Goal: Task Accomplishment & Management: Manage account settings

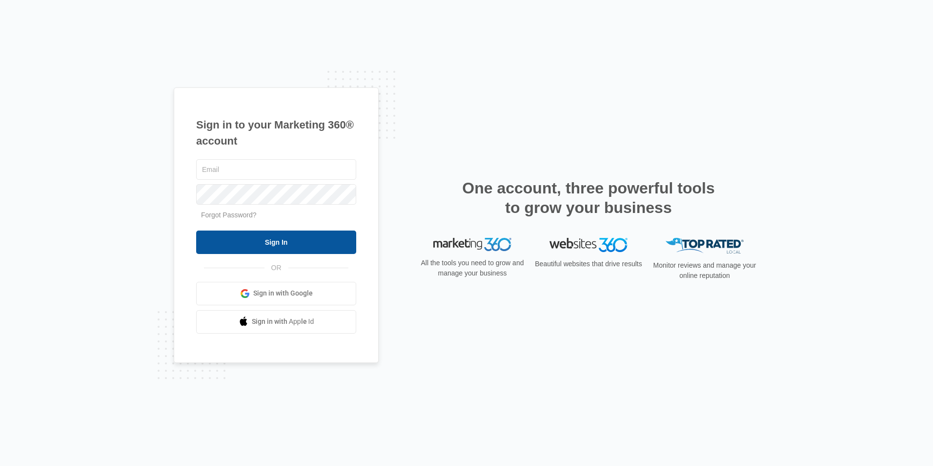
type input "[EMAIL_ADDRESS][DOMAIN_NAME]"
click at [290, 247] on input "Sign In" at bounding box center [276, 241] width 160 height 23
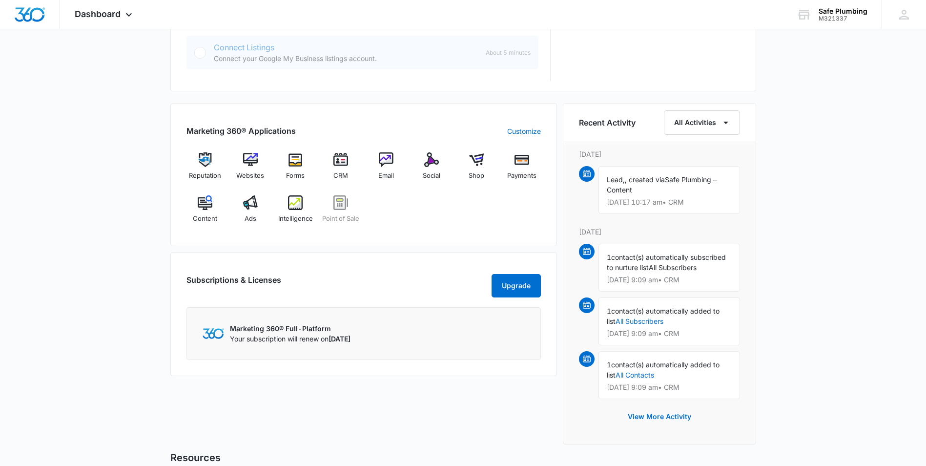
scroll to position [537, 0]
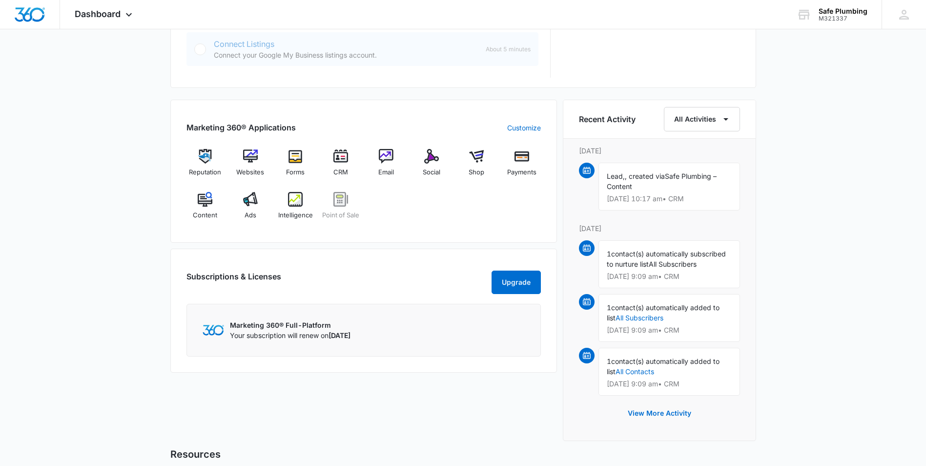
click at [667, 204] on div "Lead, , created via Safe Plumbing – Content Oct 8 at 10:17 am • CRM" at bounding box center [669, 186] width 142 height 48
click at [720, 120] on icon "button" at bounding box center [726, 119] width 12 height 12
click at [703, 149] on div "All Activities" at bounding box center [695, 150] width 39 height 7
click at [662, 413] on button "View More Activity" at bounding box center [659, 412] width 83 height 23
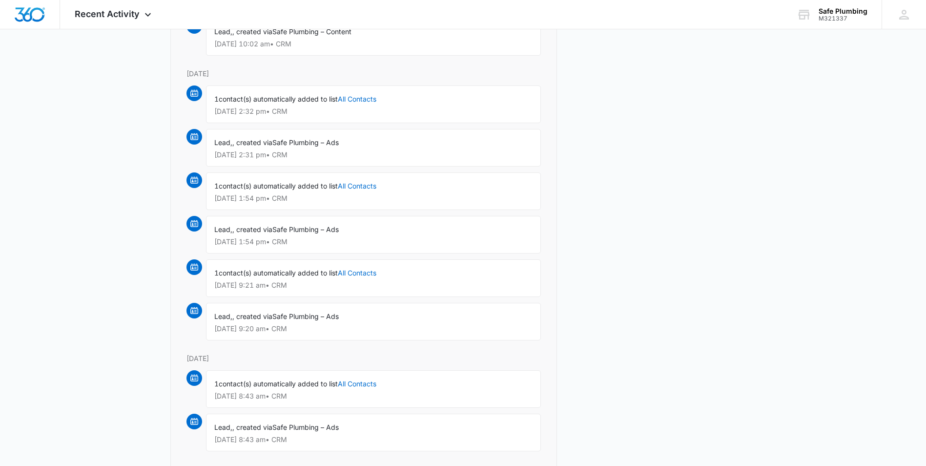
scroll to position [774, 0]
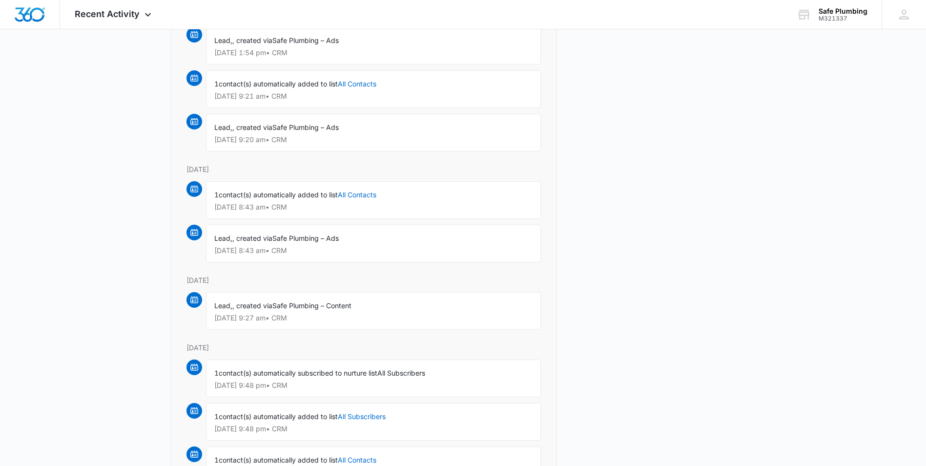
click at [316, 387] on p "Sep 28 at 9:48 pm • CRM" at bounding box center [373, 385] width 318 height 7
click at [358, 375] on span "contact(s) automatically subscribed to nurture list" at bounding box center [298, 372] width 159 height 8
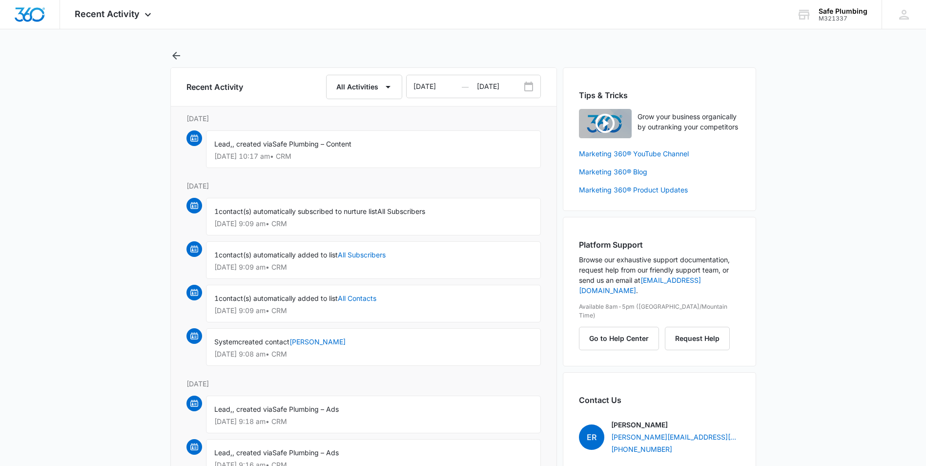
scroll to position [0, 0]
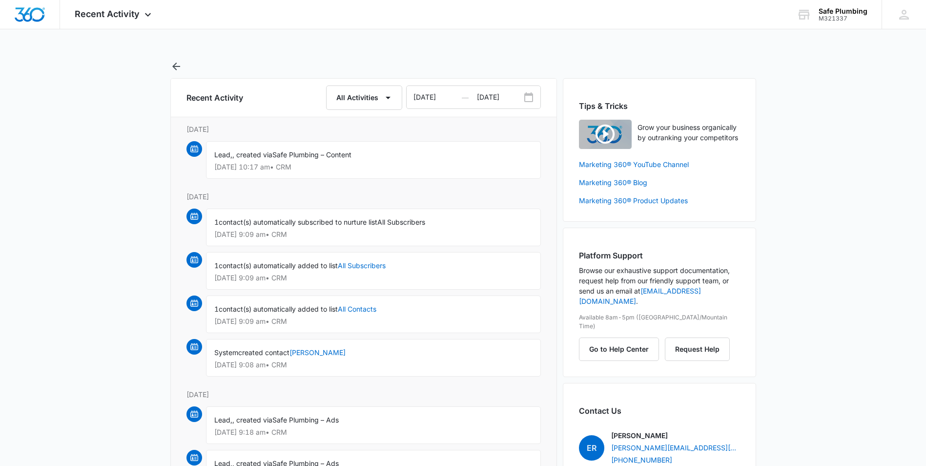
click at [248, 158] on span ", created via" at bounding box center [252, 154] width 40 height 8
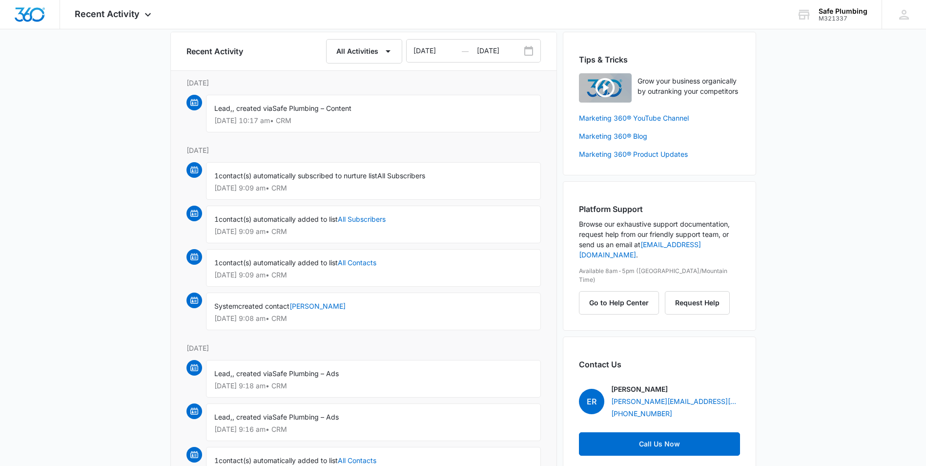
scroll to position [49, 0]
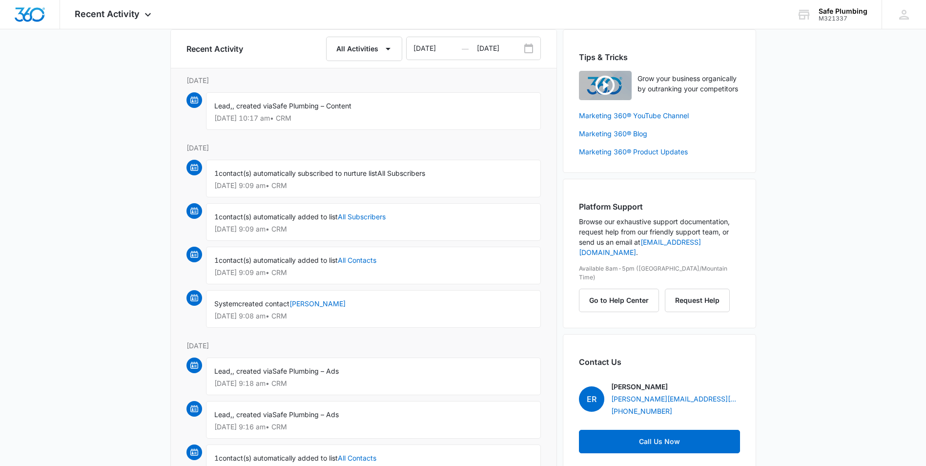
click at [228, 174] on span "contact(s) automatically subscribed to nurture list" at bounding box center [298, 173] width 159 height 8
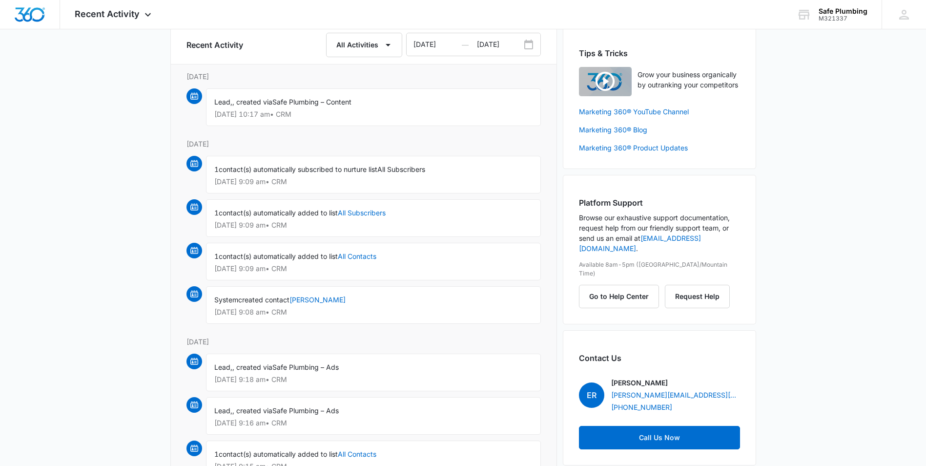
scroll to position [0, 0]
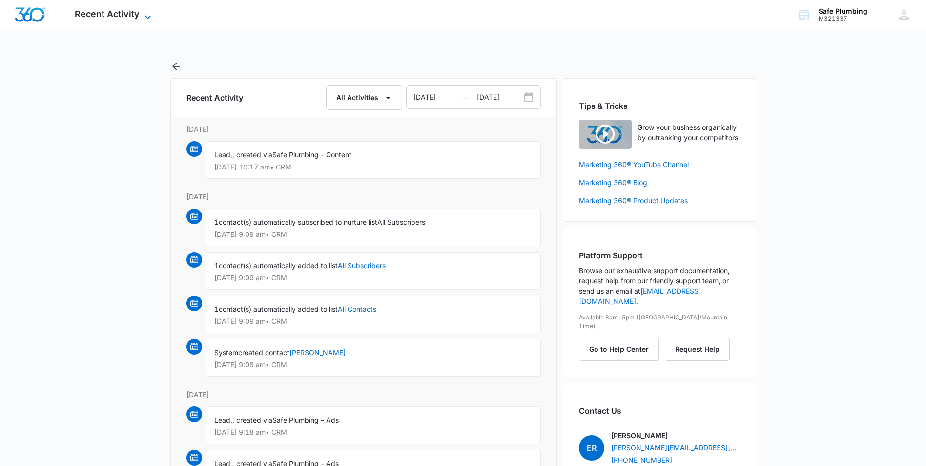
click at [151, 14] on icon at bounding box center [148, 17] width 12 height 12
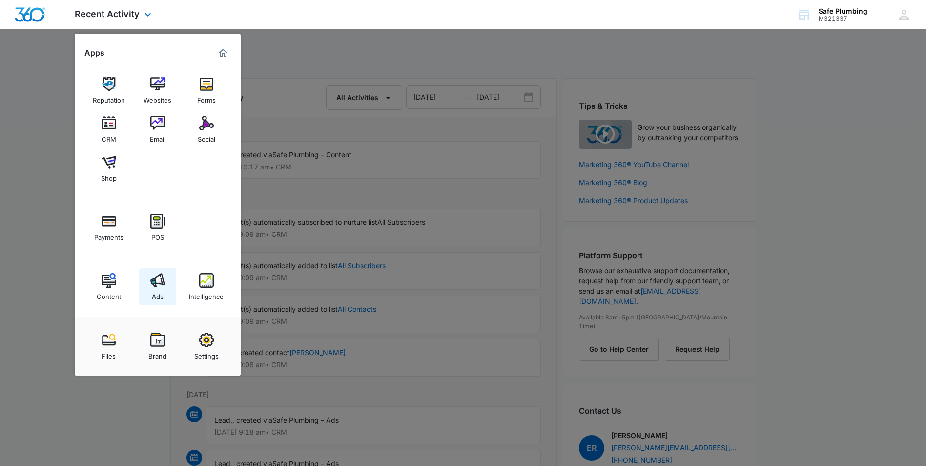
click at [162, 287] on div "Ads" at bounding box center [158, 293] width 12 height 13
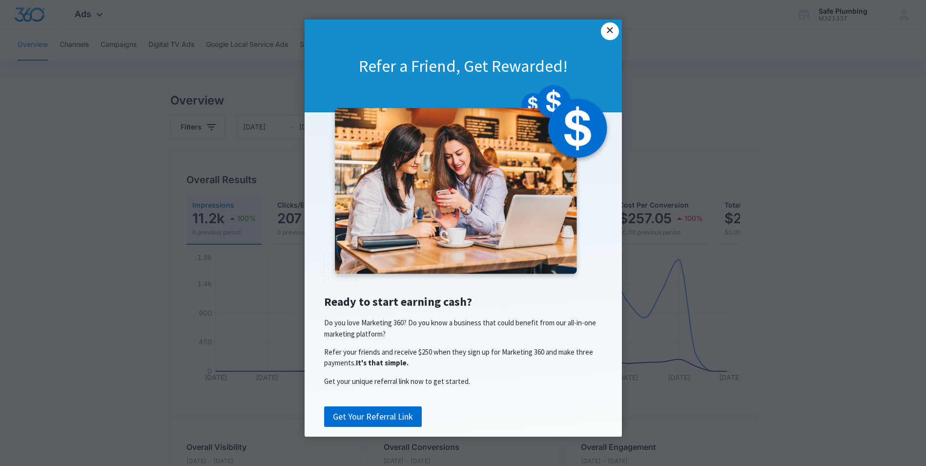
click at [613, 32] on link "×" at bounding box center [610, 31] width 18 height 18
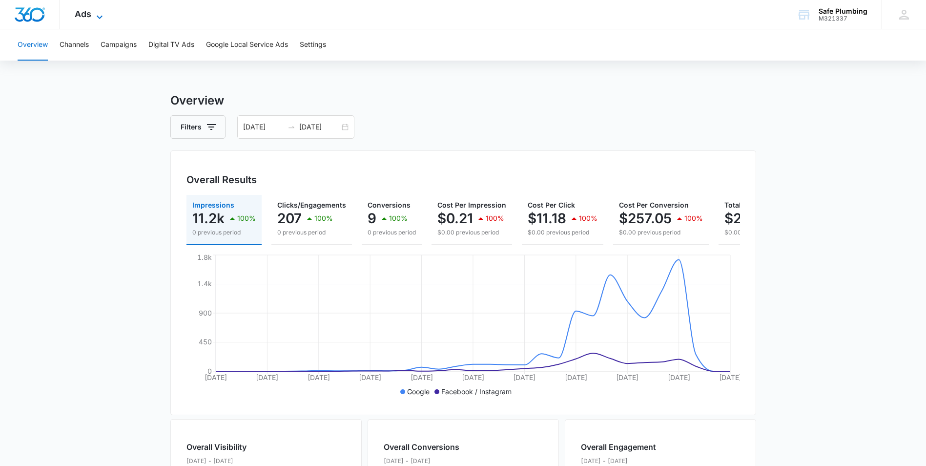
click at [89, 14] on span "Ads" at bounding box center [83, 14] width 17 height 10
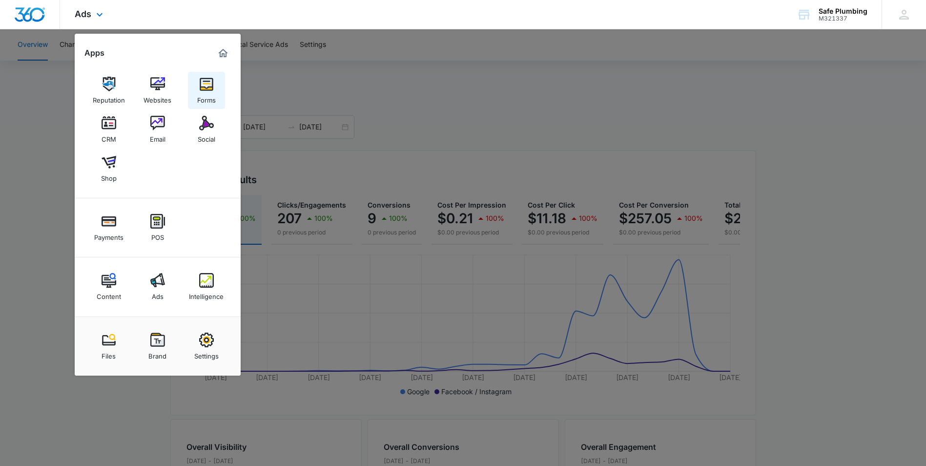
click at [209, 97] on div "Forms" at bounding box center [206, 97] width 19 height 13
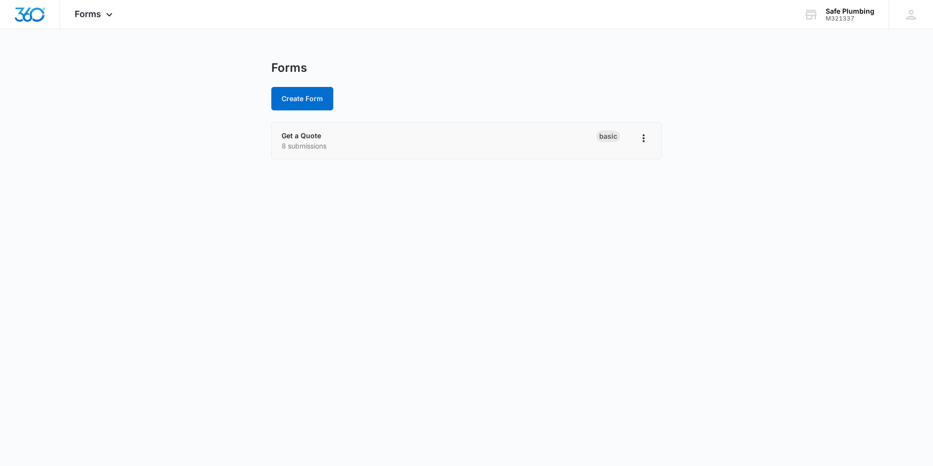
click at [355, 150] on p "8 submissions" at bounding box center [439, 146] width 315 height 10
click at [304, 136] on link "Get a Quote" at bounding box center [302, 135] width 40 height 8
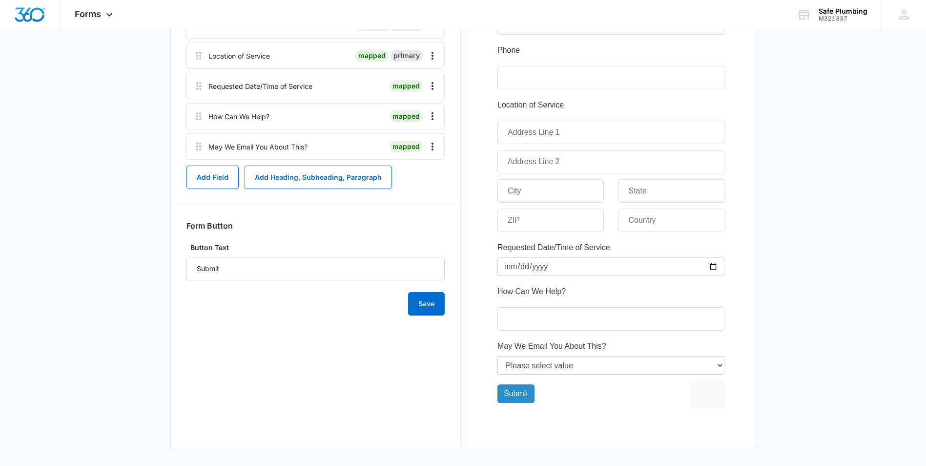
scroll to position [282, 0]
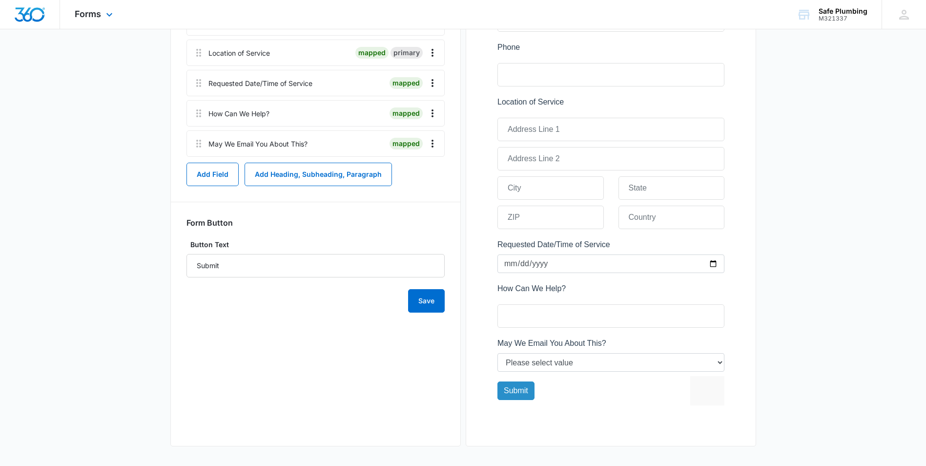
click at [99, 20] on div "Forms Apps Reputation Websites Forms CRM Email Social Shop Payments POS Content…" at bounding box center [95, 14] width 70 height 29
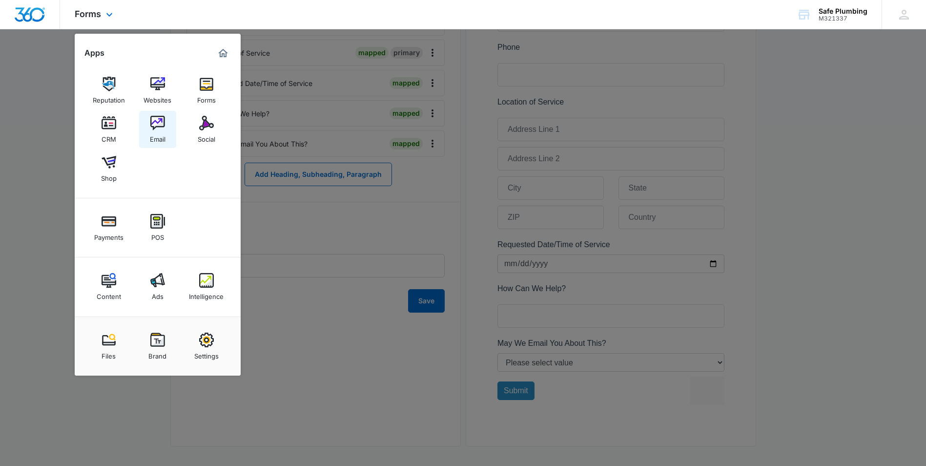
click at [156, 131] on div "Email" at bounding box center [158, 136] width 16 height 13
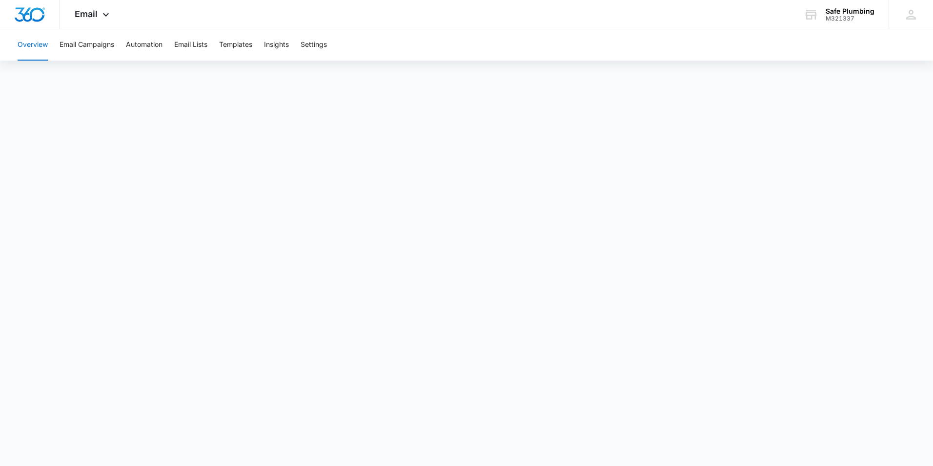
click at [46, 51] on button "Overview" at bounding box center [33, 44] width 30 height 31
click at [107, 17] on icon at bounding box center [106, 16] width 6 height 3
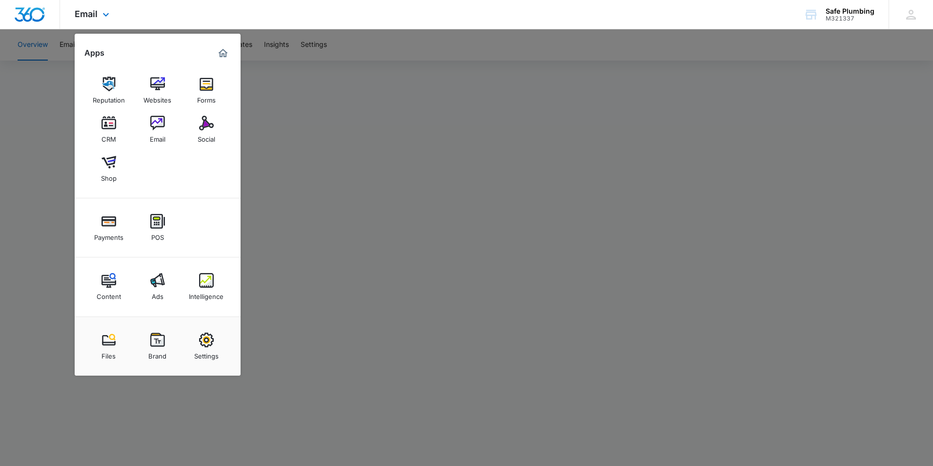
click at [48, 18] on div at bounding box center [30, 14] width 60 height 29
drag, startPoint x: 48, startPoint y: 18, endPoint x: 34, endPoint y: 17, distance: 14.2
click at [34, 17] on img "Dashboard" at bounding box center [29, 14] width 31 height 15
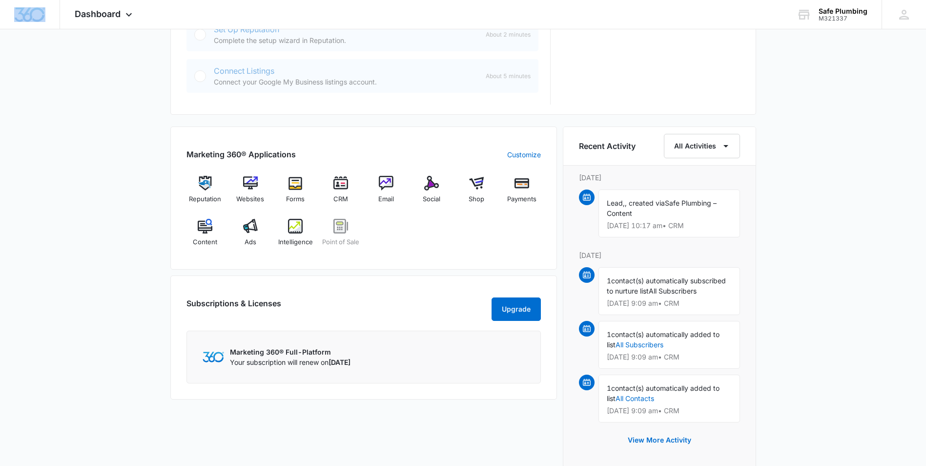
scroll to position [503, 0]
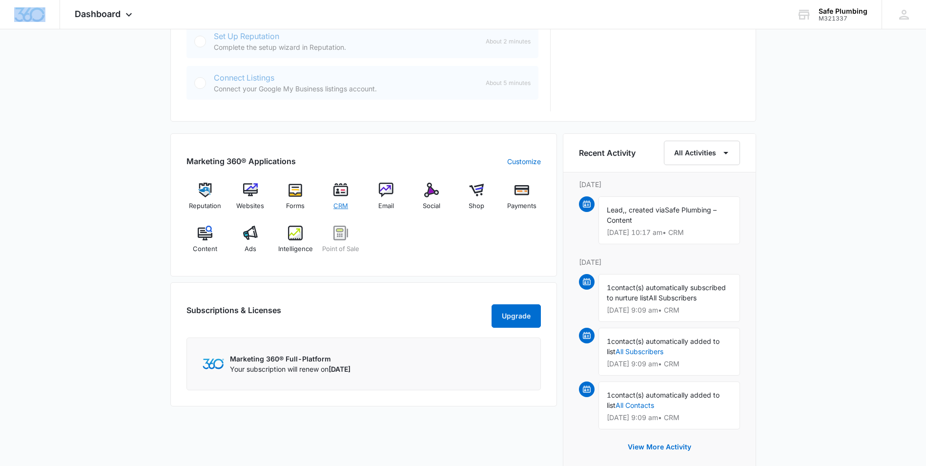
click at [338, 186] on img at bounding box center [340, 190] width 15 height 15
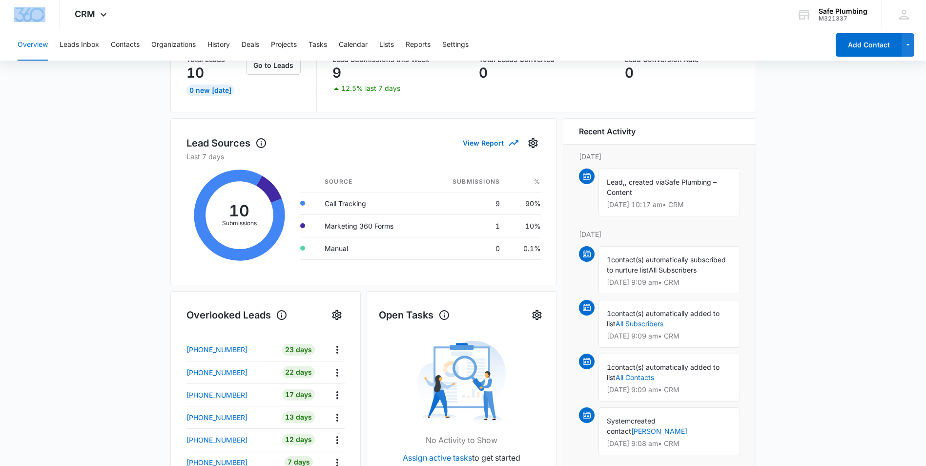
scroll to position [98, 0]
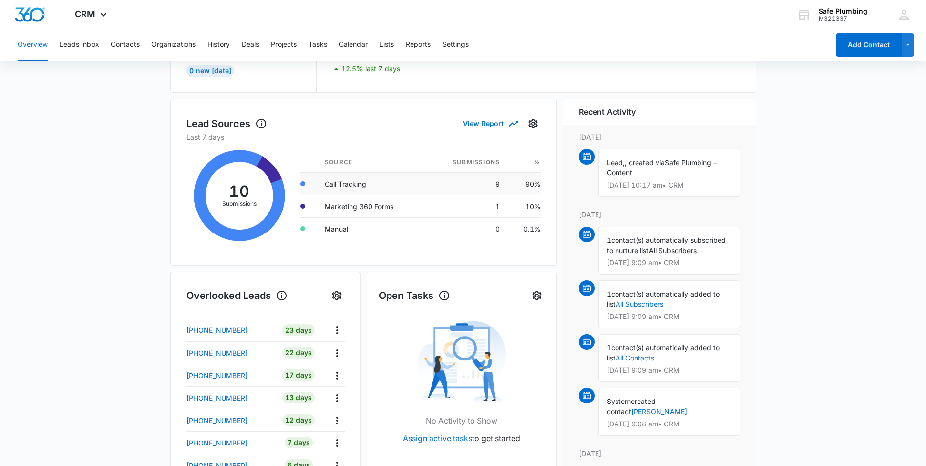
click at [365, 187] on td "Call Tracking" at bounding box center [371, 183] width 109 height 22
click at [373, 208] on td "Marketing 360 Forms" at bounding box center [371, 206] width 109 height 22
click at [385, 236] on td "Manual" at bounding box center [371, 228] width 109 height 22
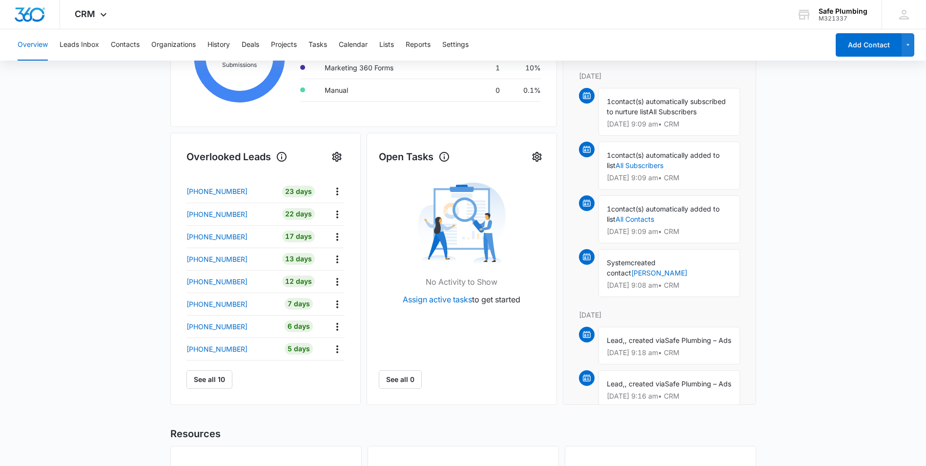
scroll to position [244, 0]
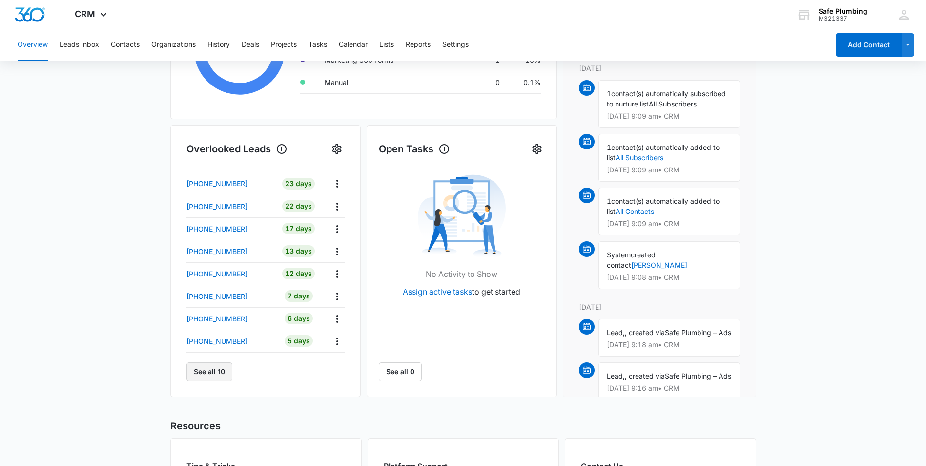
click at [227, 370] on button "See all 10" at bounding box center [209, 371] width 46 height 19
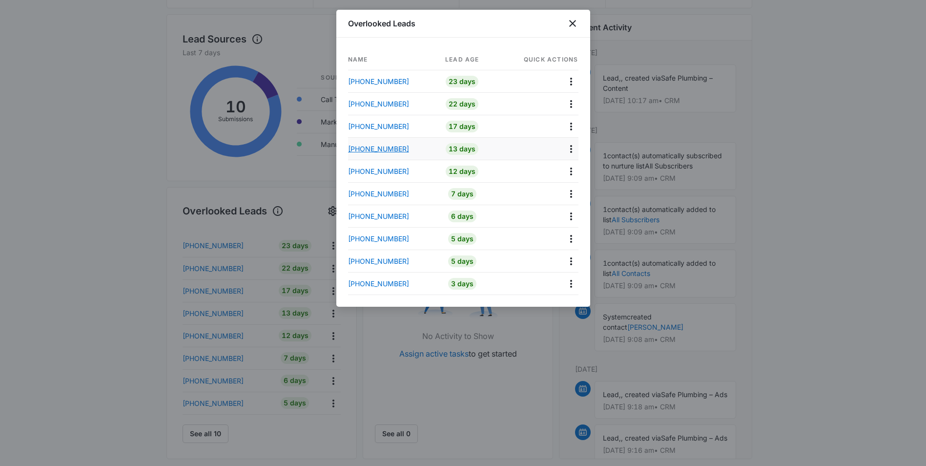
scroll to position [181, 0]
click at [380, 284] on p "+15133040032" at bounding box center [378, 283] width 61 height 10
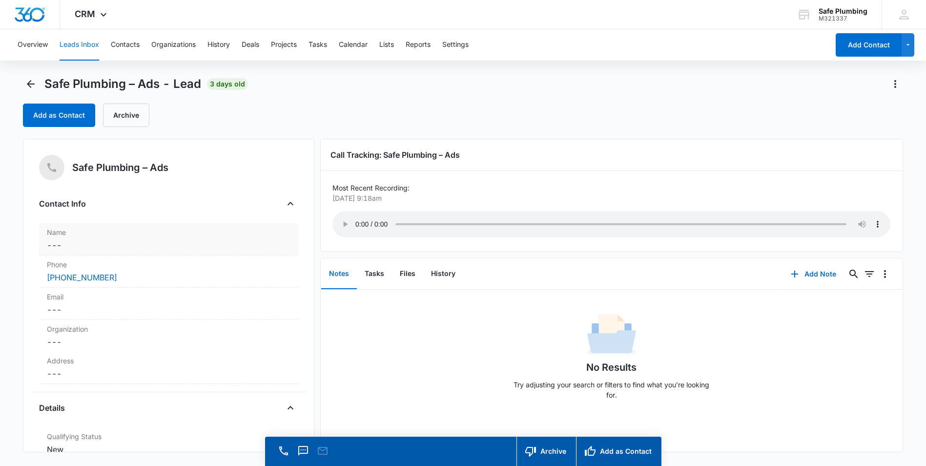
click at [132, 243] on dd "Cancel Save Changes ---" at bounding box center [169, 245] width 244 height 12
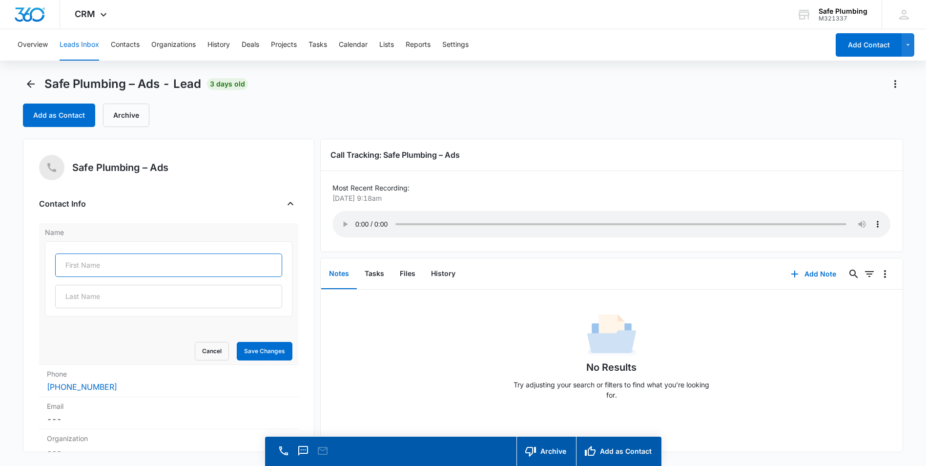
click at [132, 267] on input "text" at bounding box center [168, 264] width 227 height 23
type input "karlo"
click at [412, 335] on div "No Results Try adjusting your search or filters to find what you’re looking for." at bounding box center [611, 359] width 581 height 97
click at [33, 86] on icon "Back" at bounding box center [31, 84] width 12 height 12
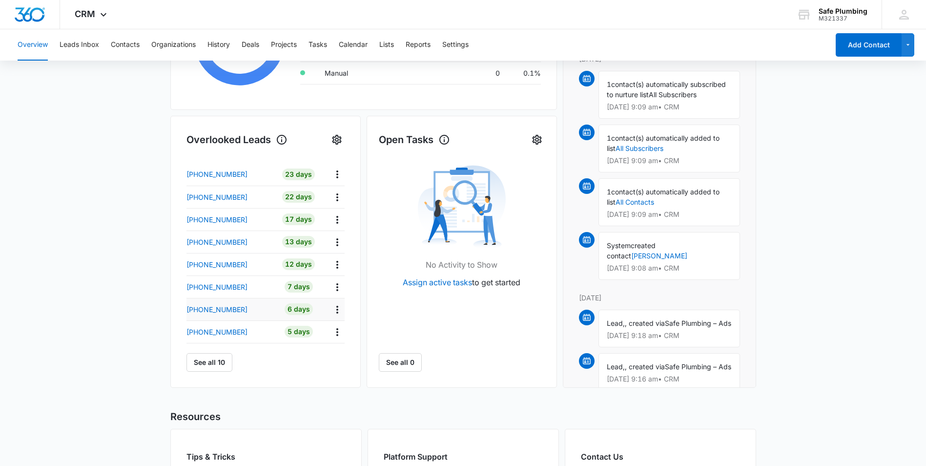
scroll to position [244, 0]
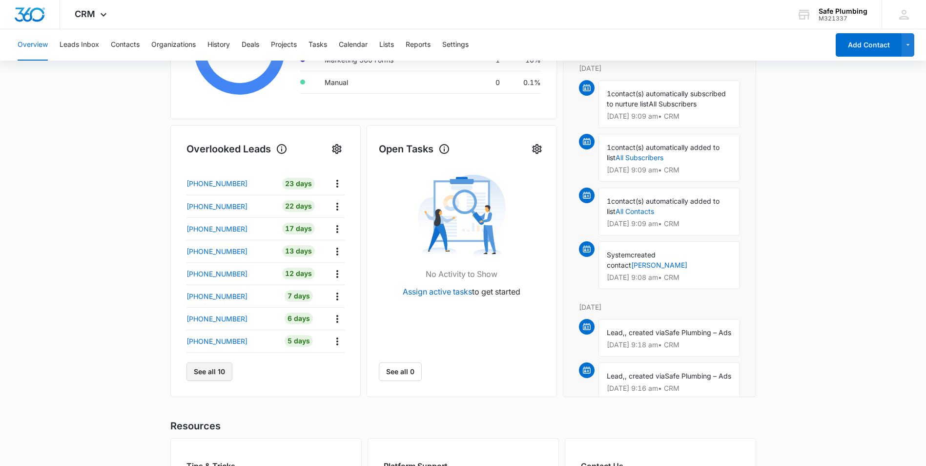
click at [214, 375] on button "See all 10" at bounding box center [209, 371] width 46 height 19
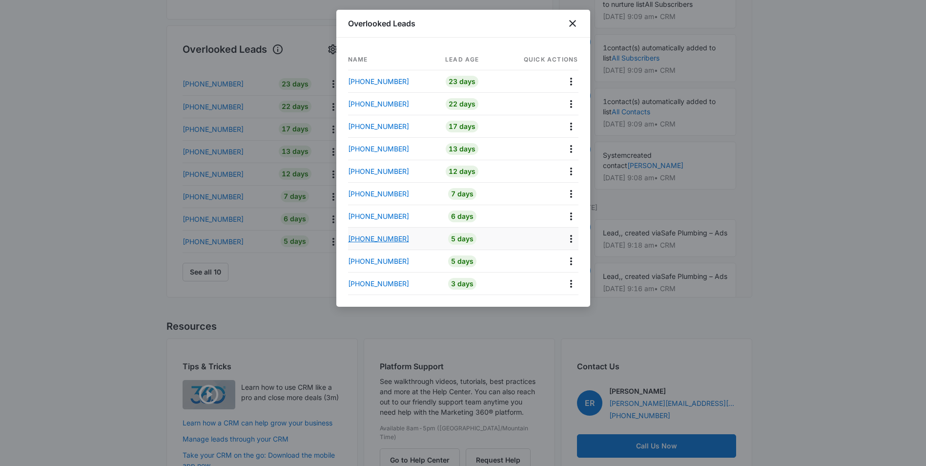
scroll to position [376, 0]
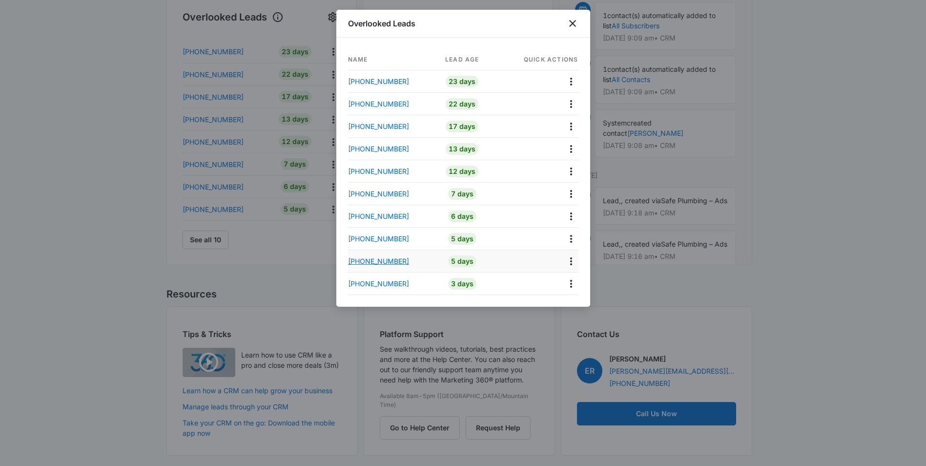
click at [381, 261] on p "+15132404920" at bounding box center [378, 261] width 61 height 10
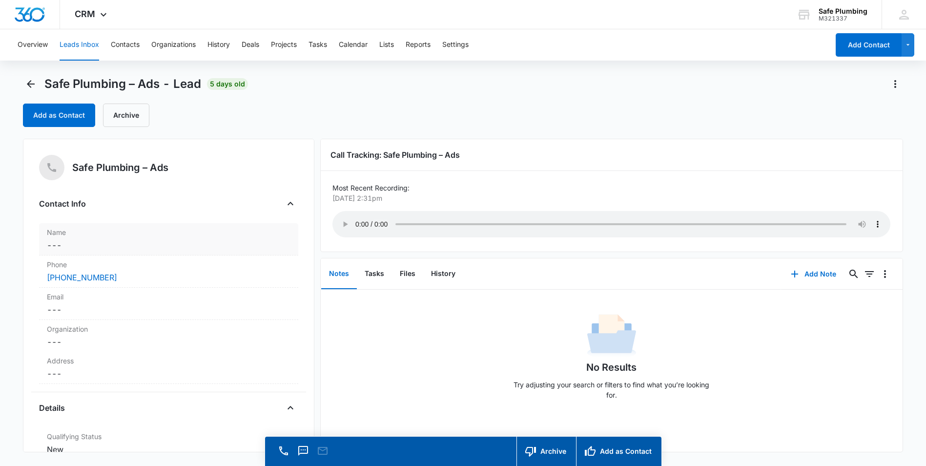
click at [133, 243] on dd "Cancel Save Changes ---" at bounding box center [169, 245] width 244 height 12
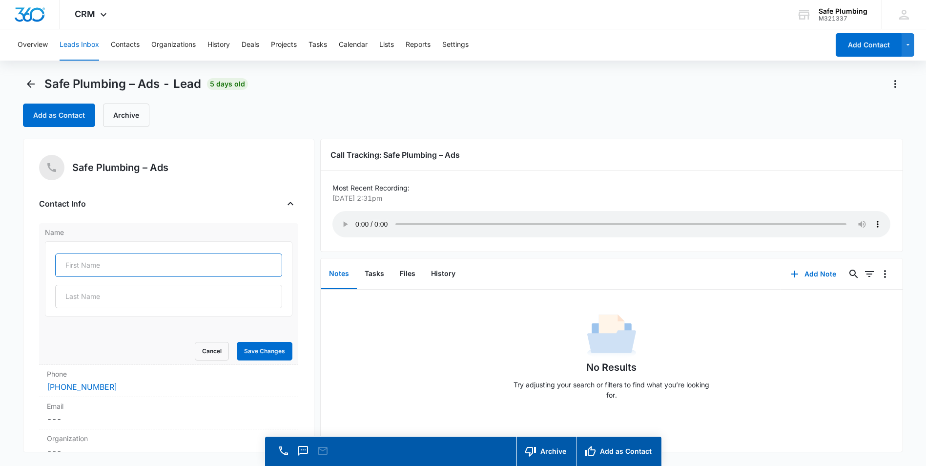
click at [102, 271] on input "text" at bounding box center [168, 264] width 227 height 23
click at [206, 274] on input "Mike mcwitgin" at bounding box center [168, 264] width 227 height 23
type input "Mike"
click at [260, 348] on button "Save Changes" at bounding box center [265, 351] width 56 height 19
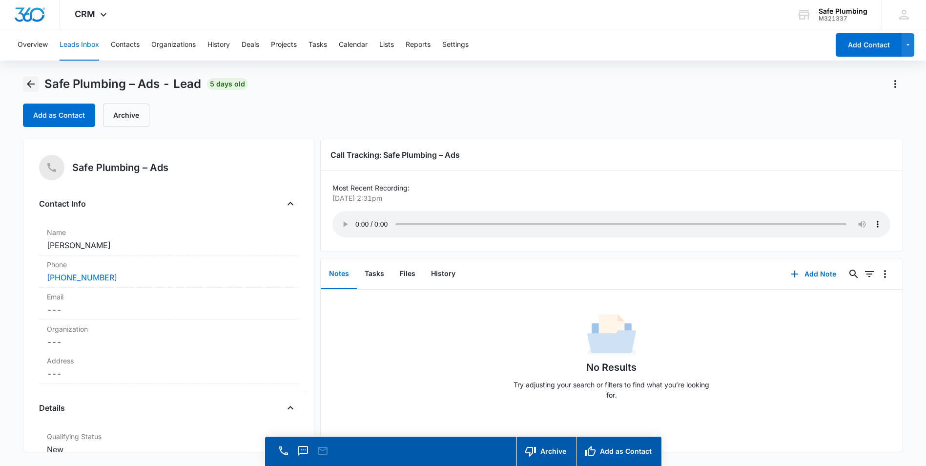
click at [31, 86] on icon "Back" at bounding box center [31, 84] width 12 height 12
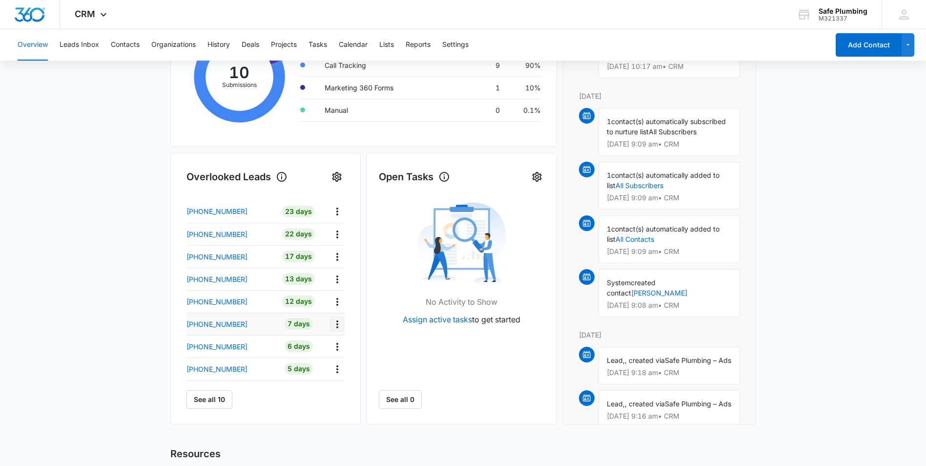
scroll to position [293, 0]
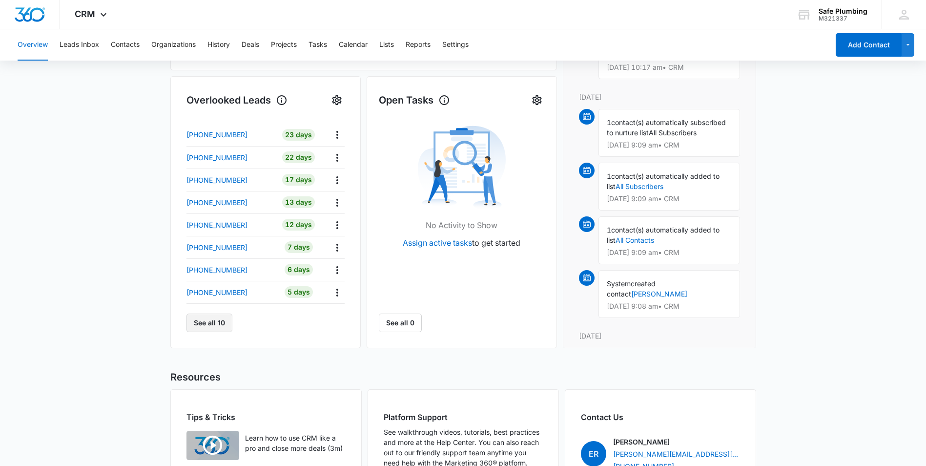
click at [211, 322] on button "See all 10" at bounding box center [209, 322] width 46 height 19
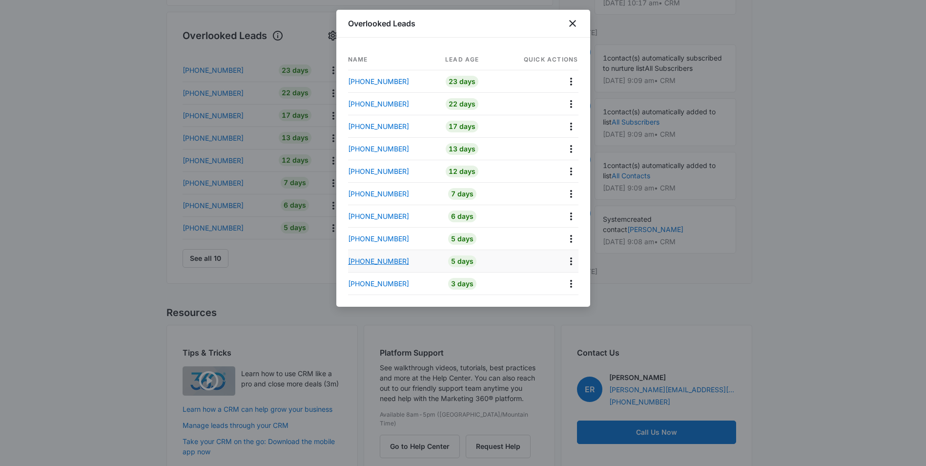
scroll to position [376, 0]
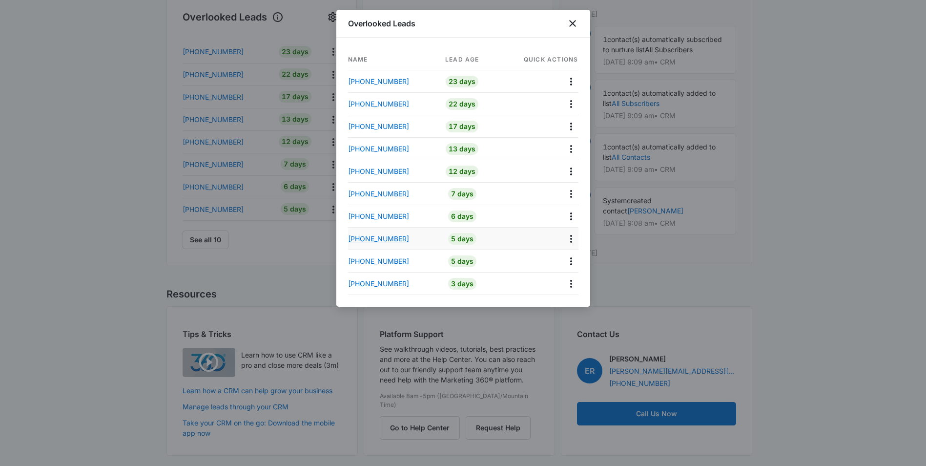
click at [380, 240] on p "+15138861024" at bounding box center [378, 238] width 61 height 10
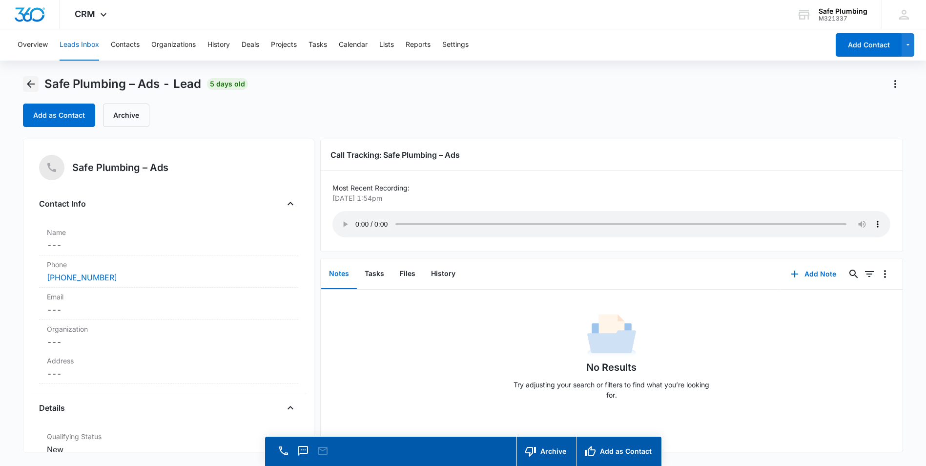
click at [26, 84] on icon "Back" at bounding box center [31, 84] width 12 height 12
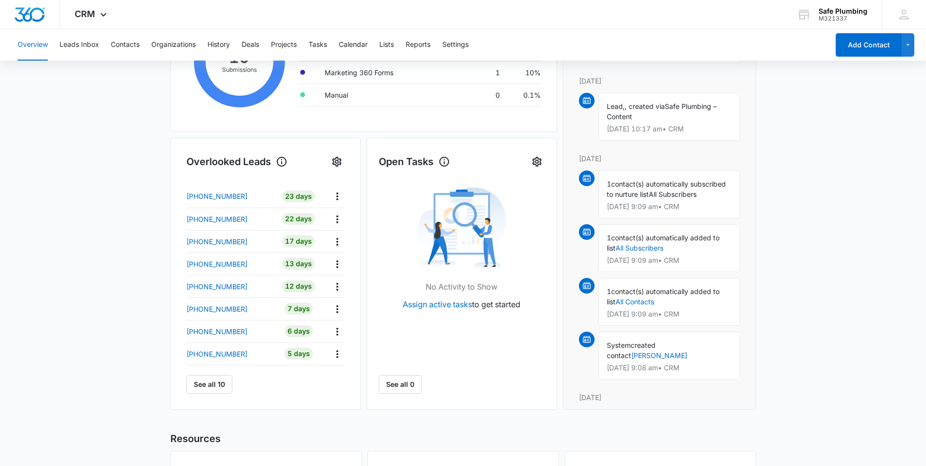
scroll to position [244, 0]
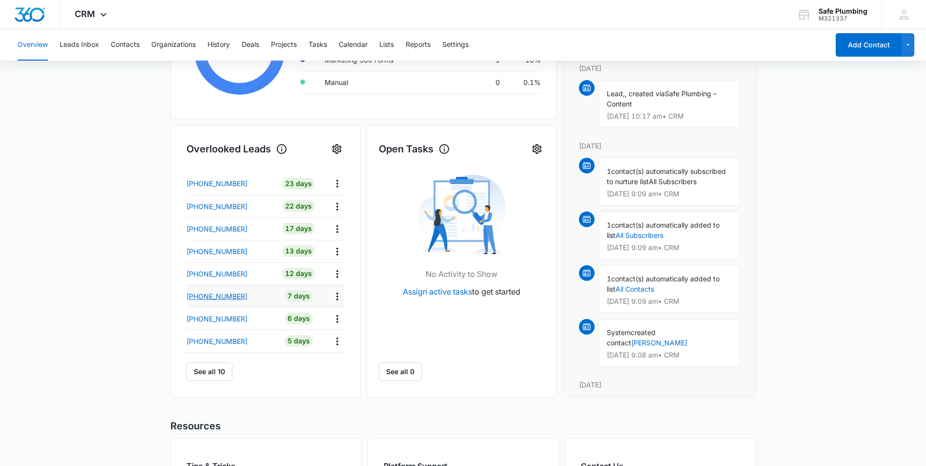
click at [228, 295] on p "+15136178148" at bounding box center [216, 296] width 61 height 10
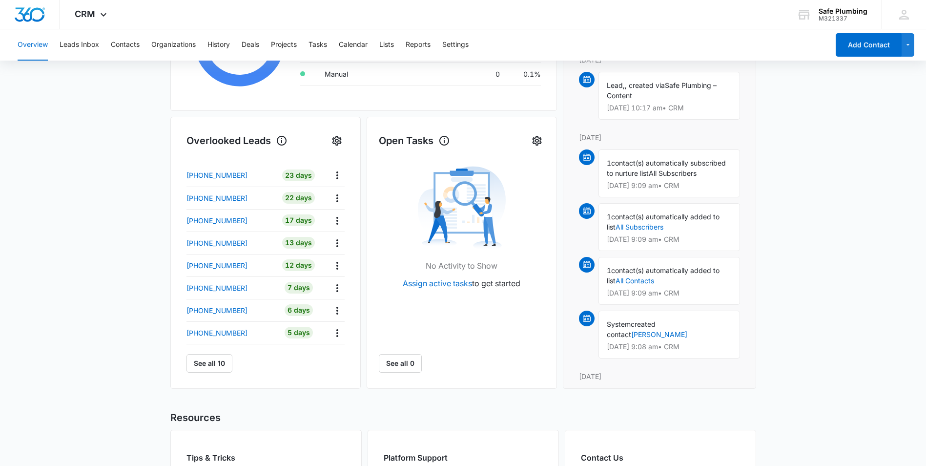
scroll to position [293, 0]
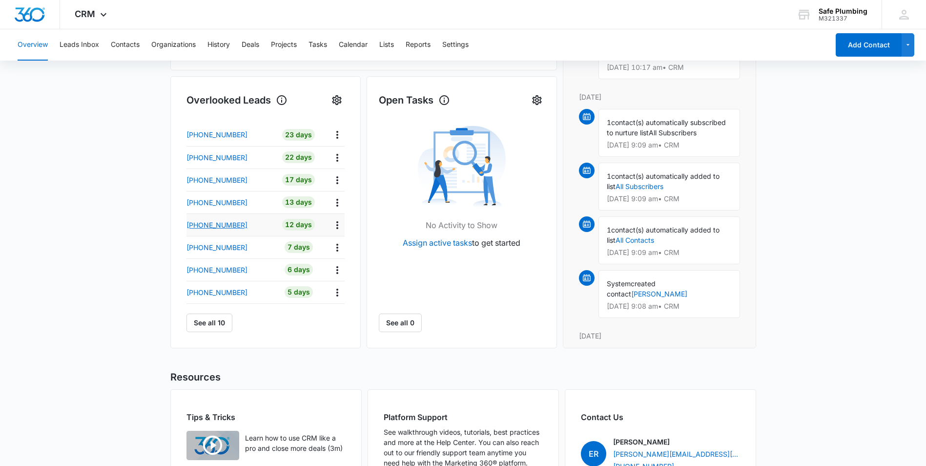
click at [219, 223] on p "+15135198418" at bounding box center [216, 225] width 61 height 10
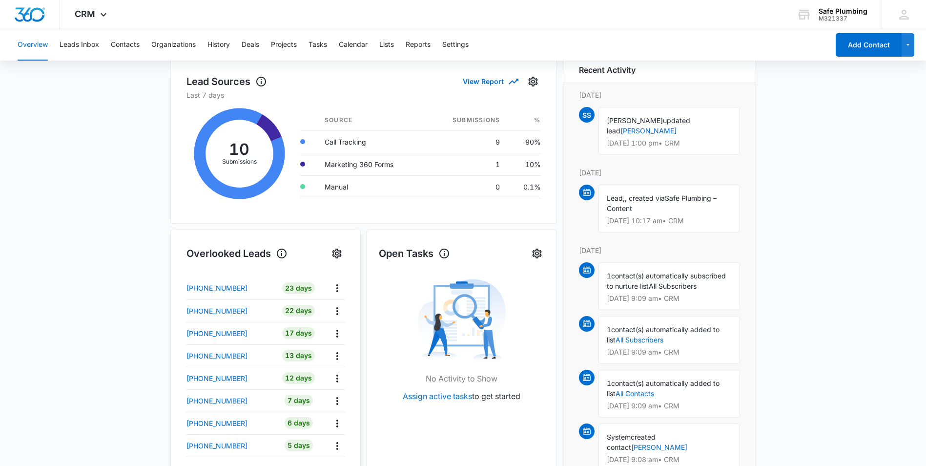
scroll to position [195, 0]
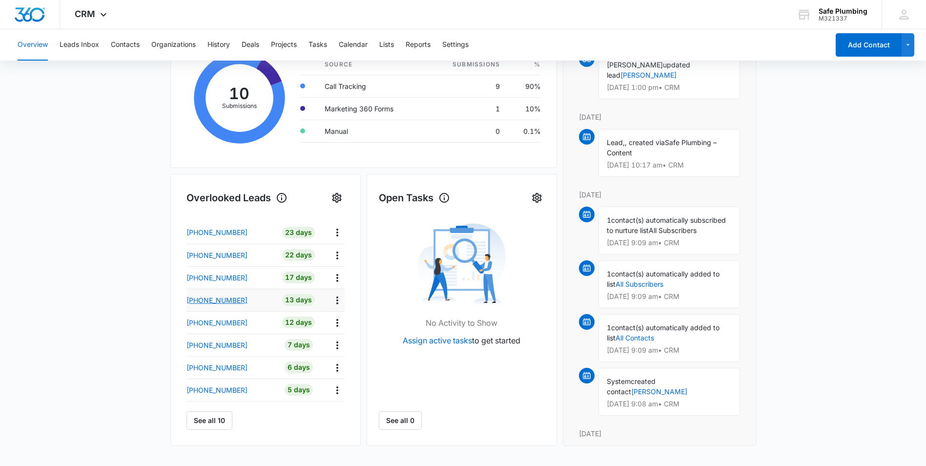
click at [231, 298] on p "+15138364557" at bounding box center [216, 300] width 61 height 10
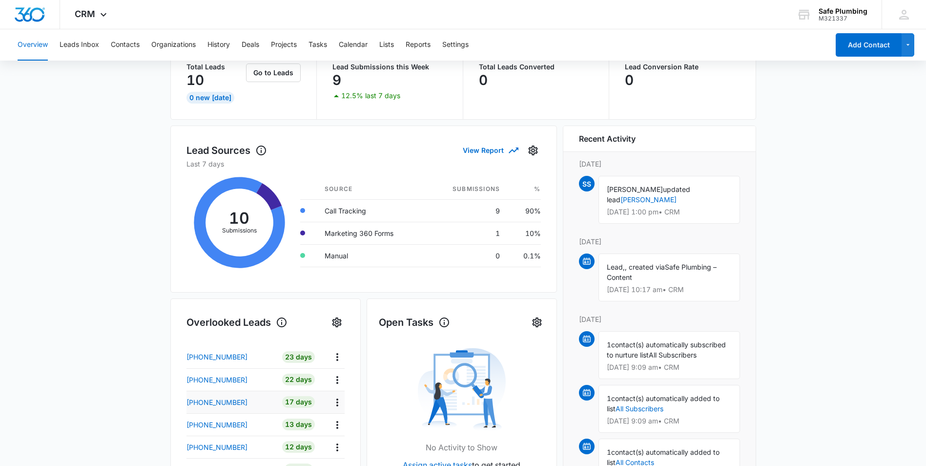
scroll to position [146, 0]
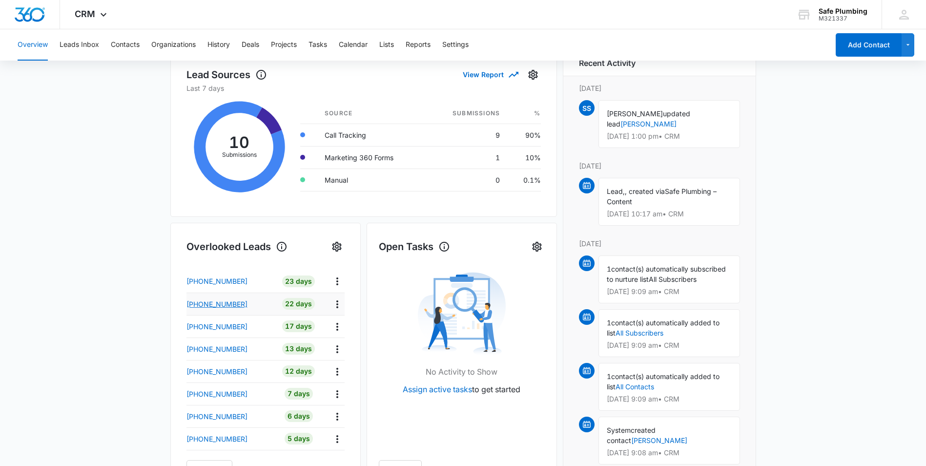
click at [223, 304] on p "+15136520412" at bounding box center [216, 304] width 61 height 10
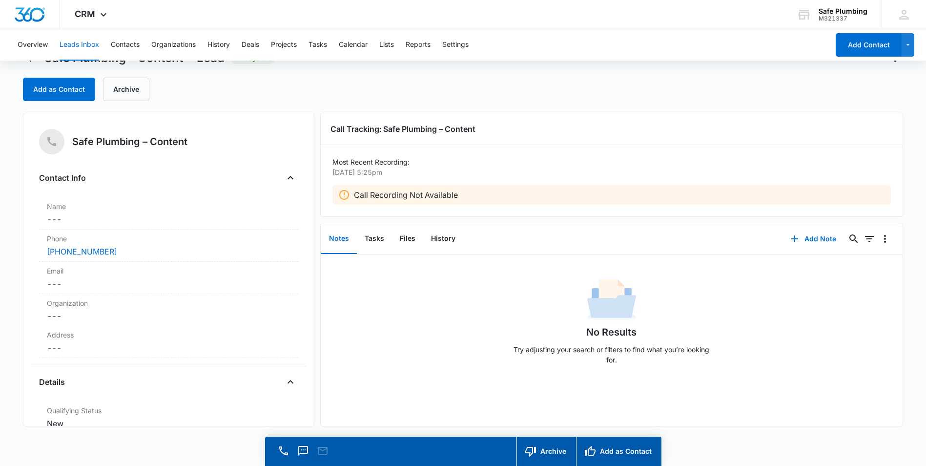
scroll to position [28, 0]
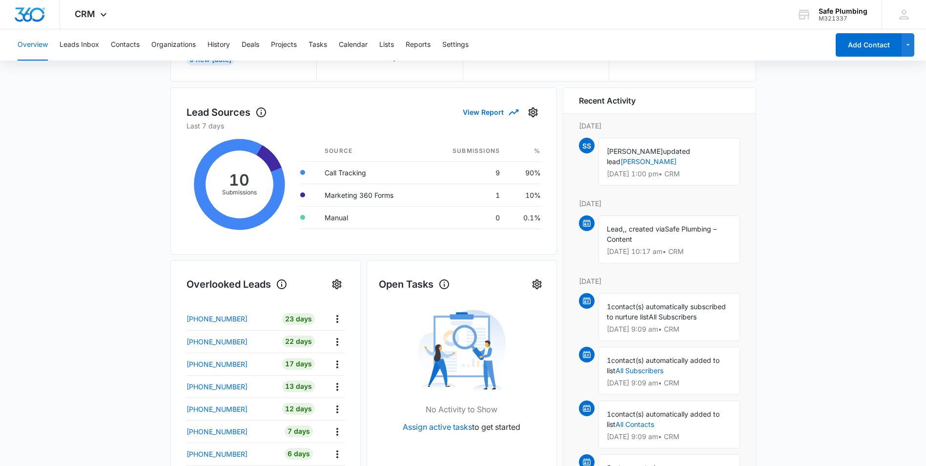
scroll to position [146, 0]
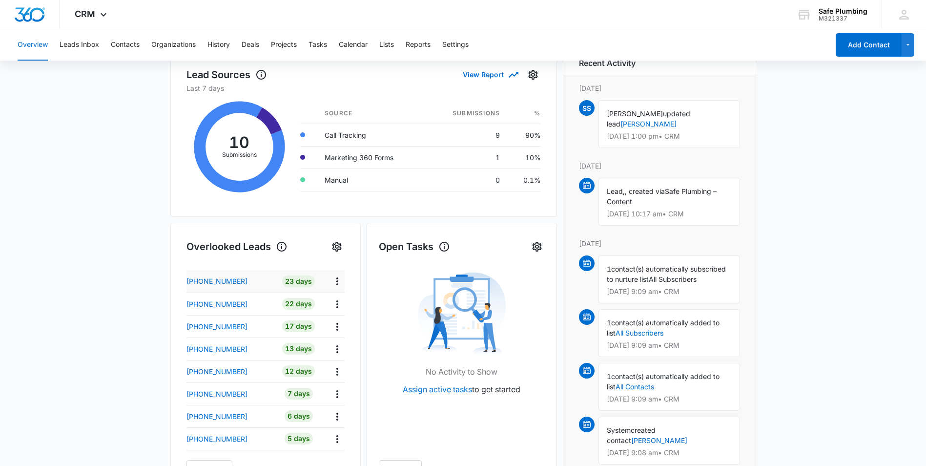
click at [278, 285] on td "23 Days" at bounding box center [298, 281] width 47 height 22
click at [213, 279] on p "+15136154531" at bounding box center [216, 281] width 61 height 10
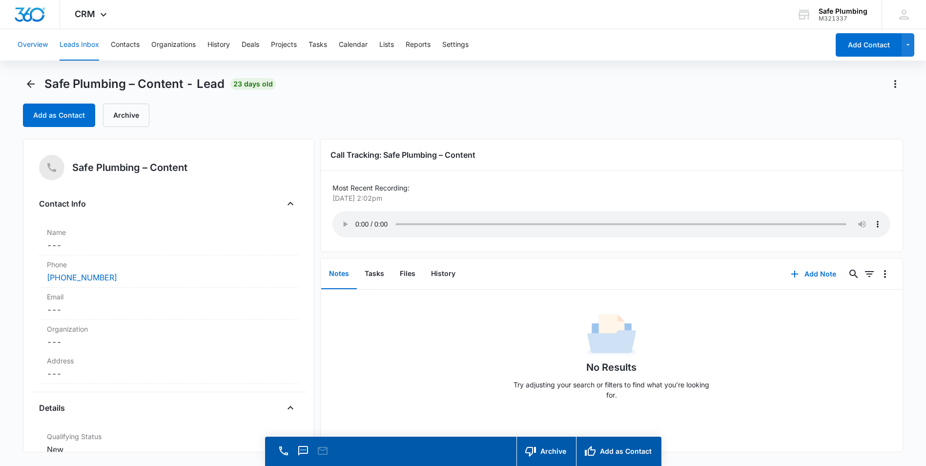
click at [40, 41] on button "Overview" at bounding box center [33, 44] width 30 height 31
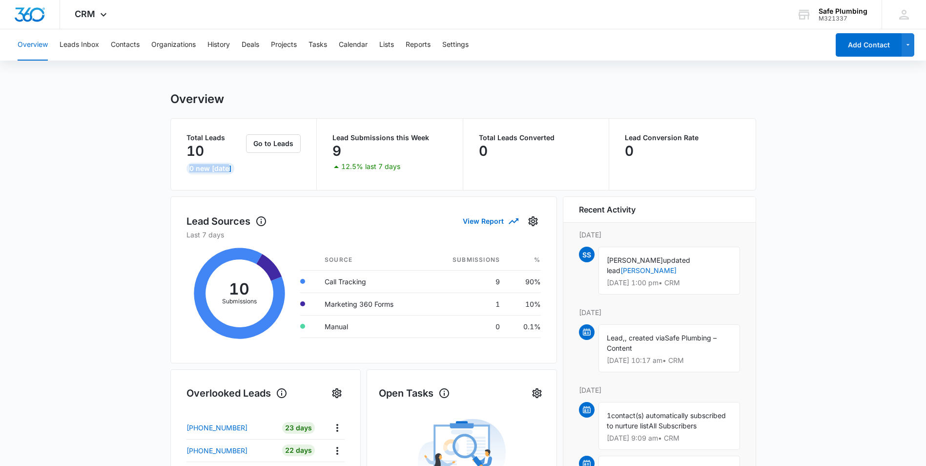
drag, startPoint x: 236, startPoint y: 170, endPoint x: 167, endPoint y: 169, distance: 68.3
click at [167, 169] on main "Overview Total Leads 10 0 New Today Go to Leads Lead Submissions this Week 9 12…" at bounding box center [463, 467] width 926 height 751
drag, startPoint x: 167, startPoint y: 169, endPoint x: 235, endPoint y: 178, distance: 68.4
click at [235, 178] on div "Total Leads 10 0 New Today Go to Leads" at bounding box center [244, 154] width 146 height 71
click at [79, 47] on button "Leads Inbox" at bounding box center [80, 44] width 40 height 31
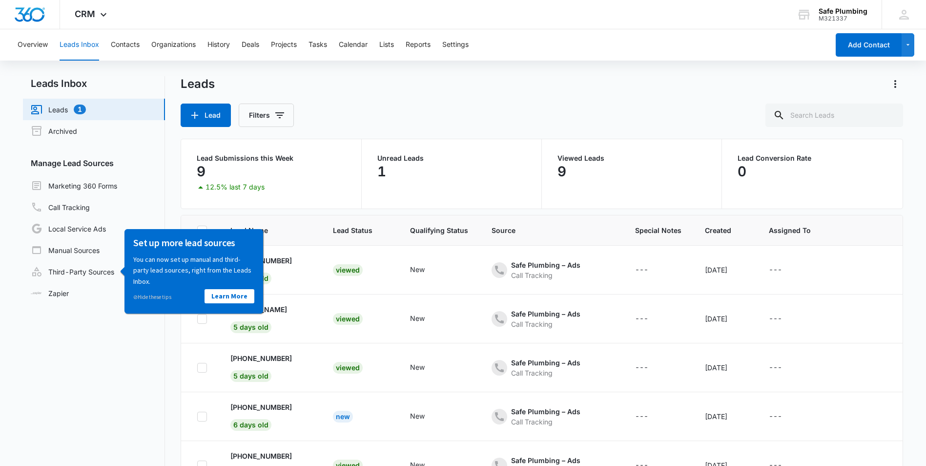
click at [133, 334] on nav "Leads Inbox Leads 1 Archived Manage Lead Sources Marketing 360 Forms Call Track…" at bounding box center [94, 302] width 142 height 453
click at [237, 300] on link "Learn More" at bounding box center [229, 295] width 50 height 14
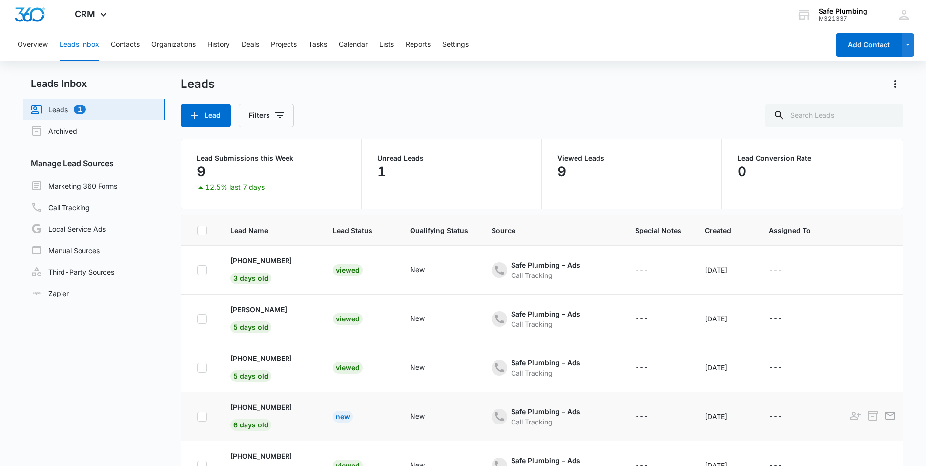
click at [337, 415] on div "New" at bounding box center [343, 416] width 20 height 12
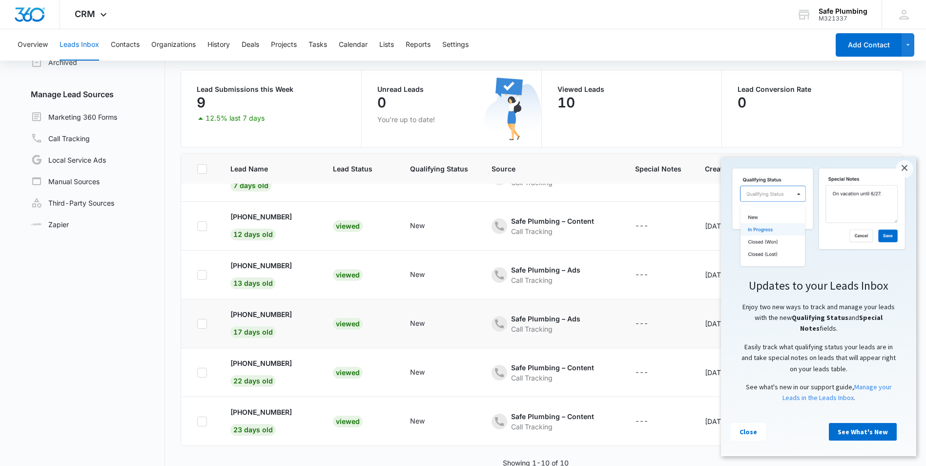
scroll to position [82, 0]
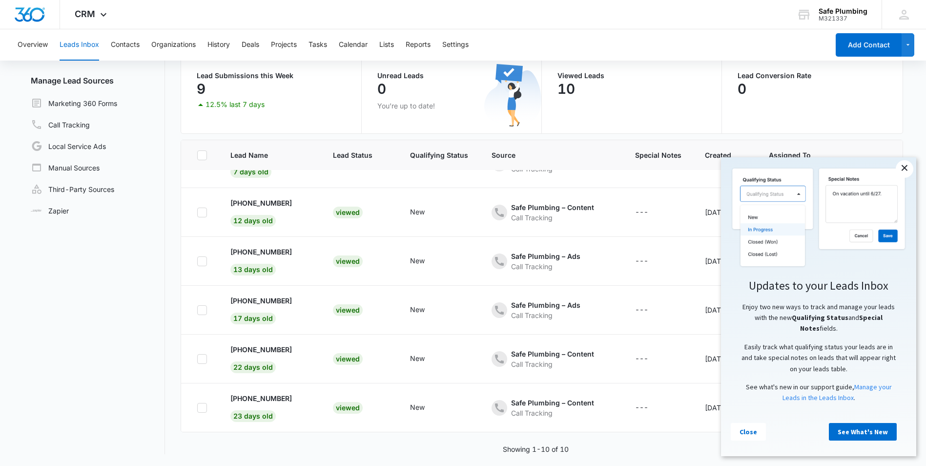
click at [903, 164] on link "×" at bounding box center [904, 169] width 18 height 18
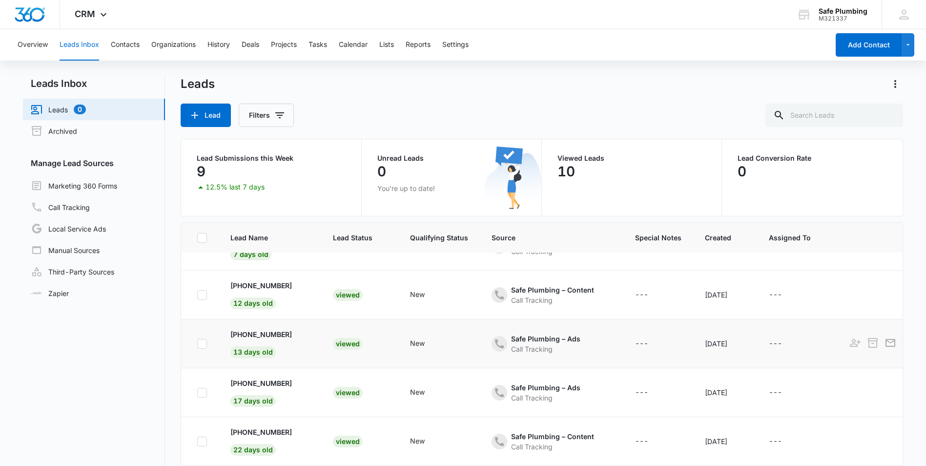
scroll to position [234, 0]
click at [34, 52] on button "Overview" at bounding box center [33, 44] width 30 height 31
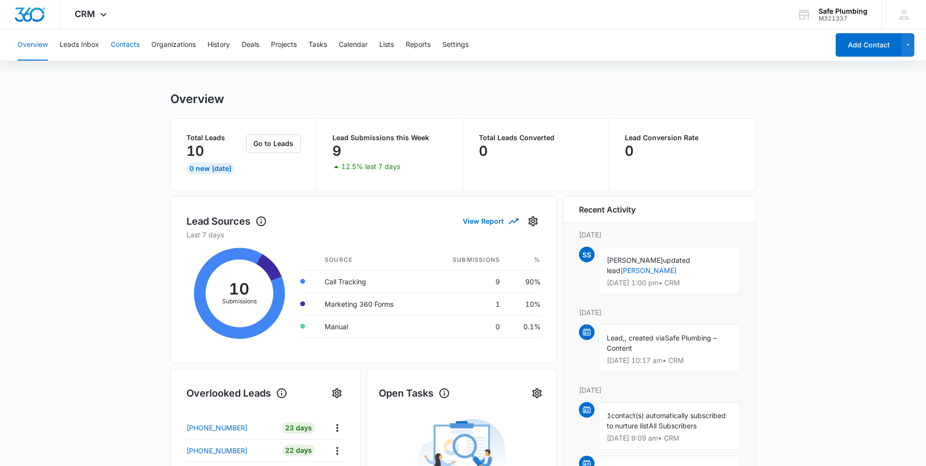
click at [135, 42] on button "Contacts" at bounding box center [125, 44] width 29 height 31
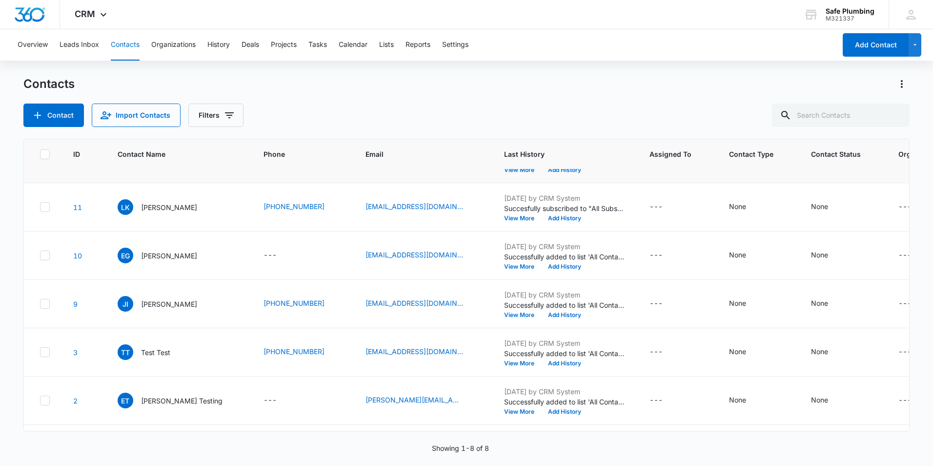
scroll to position [98, 0]
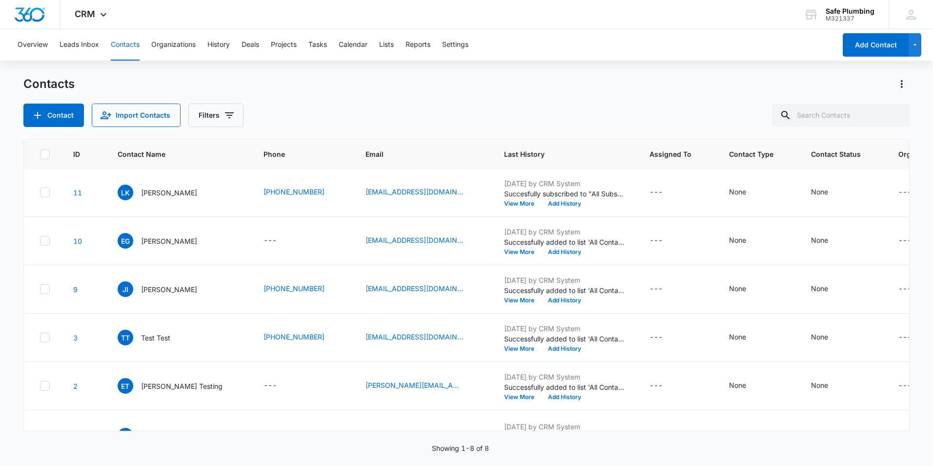
click at [46, 146] on icon at bounding box center [45, 144] width 6 height 4
click at [40, 144] on input "checkbox" at bounding box center [40, 144] width 0 height 0
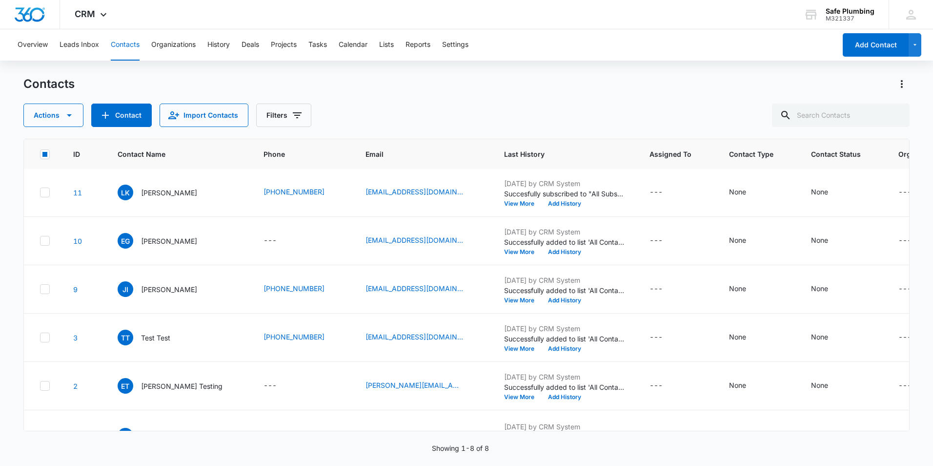
click at [46, 146] on icon at bounding box center [45, 144] width 6 height 4
click at [40, 144] on input "checkbox" at bounding box center [40, 144] width 0 height 0
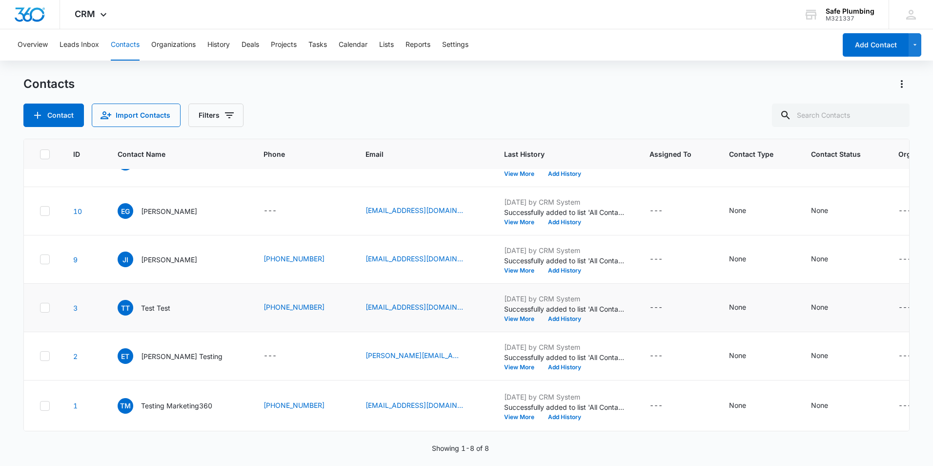
scroll to position [193, 0]
click at [156, 264] on p "Juan Irizarry" at bounding box center [169, 259] width 56 height 10
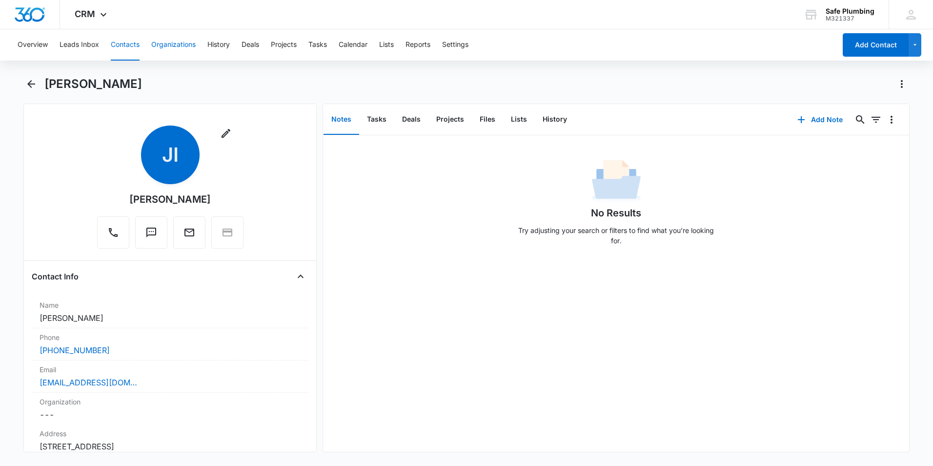
click at [188, 48] on button "Organizations" at bounding box center [173, 44] width 44 height 31
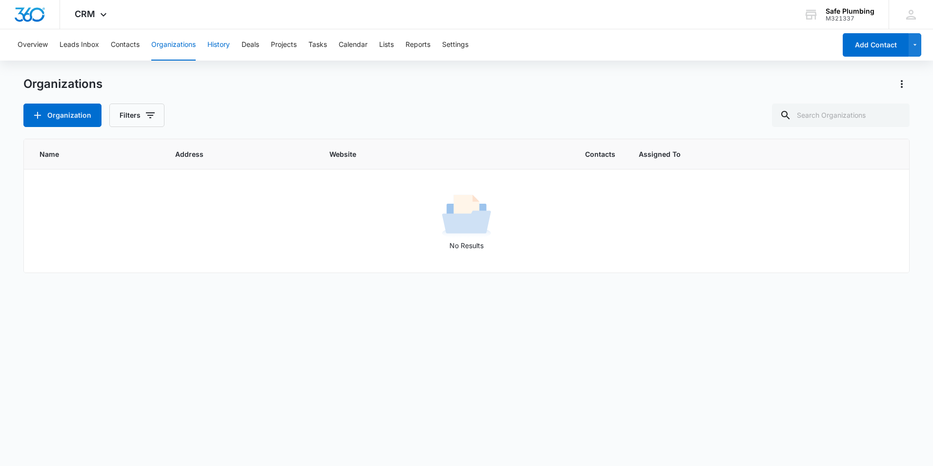
click at [224, 46] on button "History" at bounding box center [218, 44] width 22 height 31
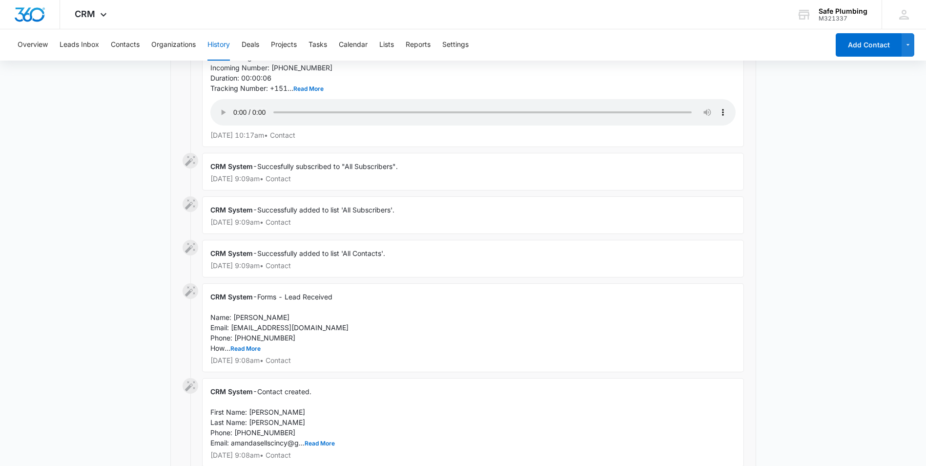
scroll to position [376, 0]
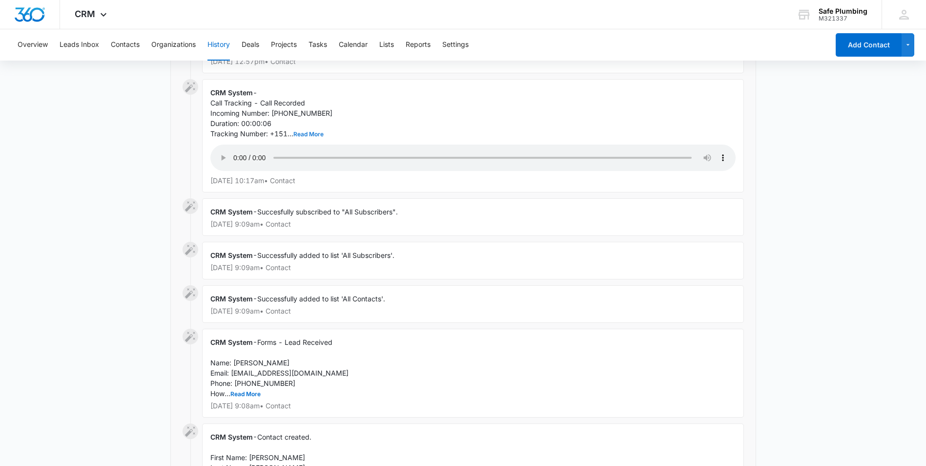
click at [298, 135] on button "Read More" at bounding box center [308, 134] width 30 height 6
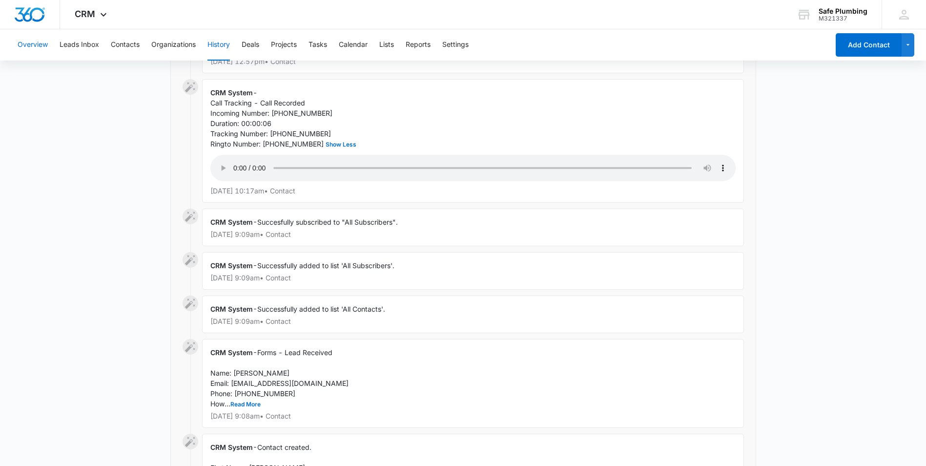
drag, startPoint x: 24, startPoint y: 42, endPoint x: 33, endPoint y: 44, distance: 9.0
click at [26, 42] on button "Overview" at bounding box center [33, 44] width 30 height 31
